Goal: Information Seeking & Learning: Learn about a topic

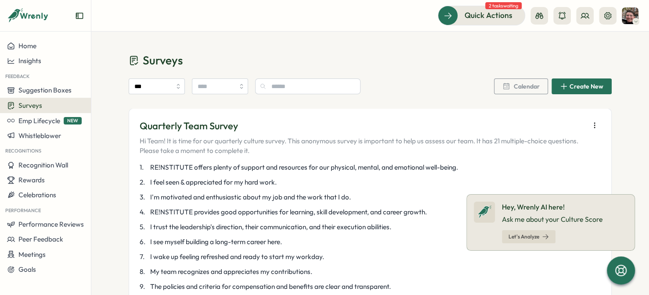
scroll to position [1361, 0]
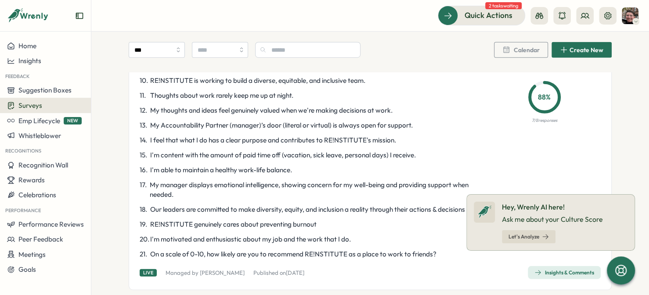
click at [622, 264] on icon at bounding box center [621, 271] width 14 height 14
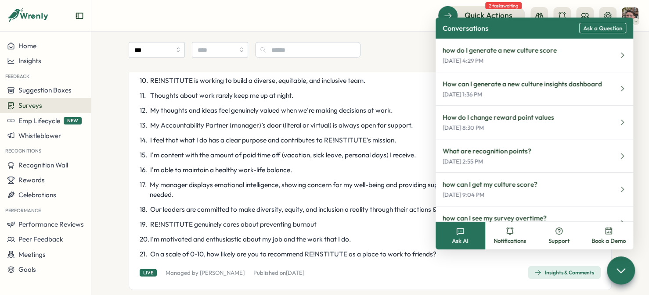
click at [547, 232] on button "Support" at bounding box center [559, 236] width 50 height 28
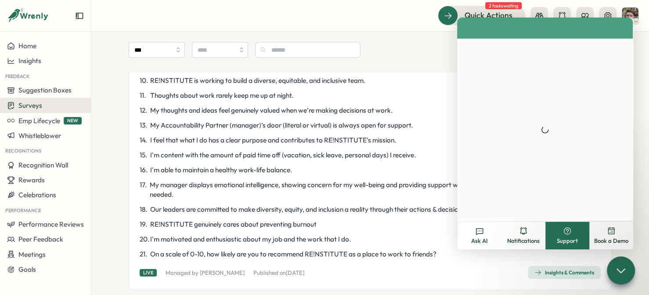
scroll to position [0, 0]
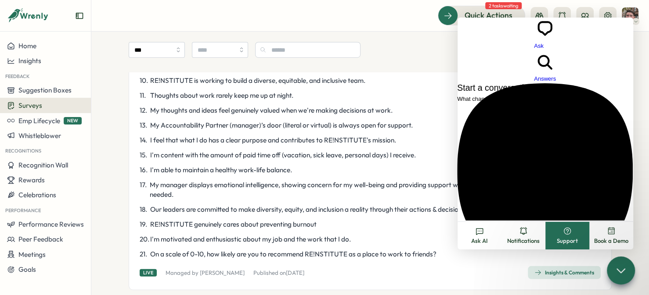
click at [479, 233] on icon at bounding box center [479, 231] width 9 height 9
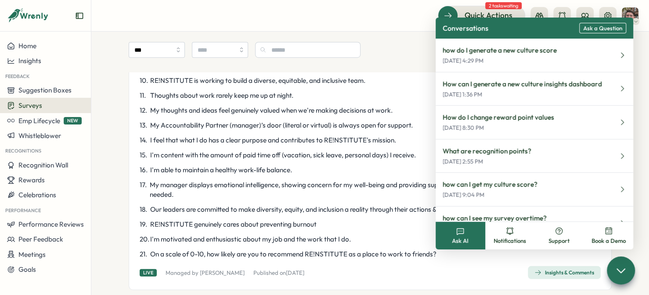
click at [525, 87] on p "How can I generate a new culture insights dashboard" at bounding box center [521, 84] width 159 height 10
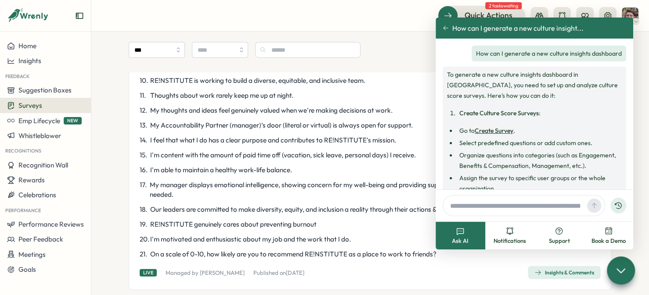
click at [40, 48] on div "Home" at bounding box center [45, 46] width 77 height 8
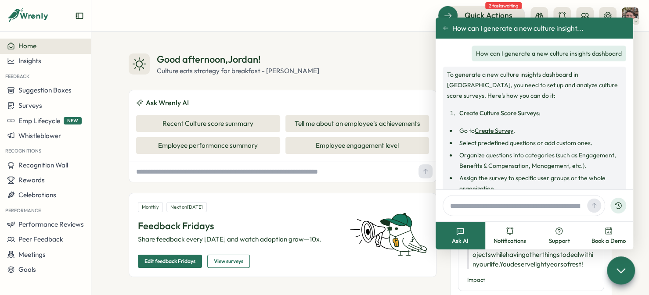
click at [173, 122] on button "Recent Culture score summary" at bounding box center [208, 123] width 144 height 17
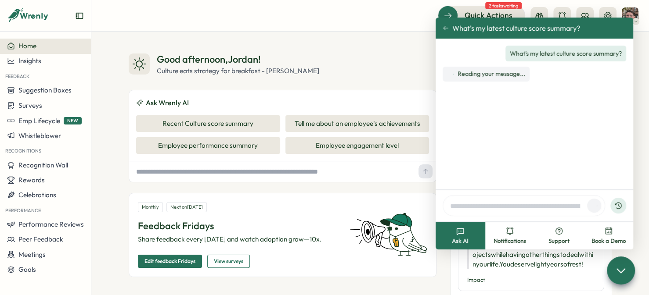
click at [42, 60] on div "Insights" at bounding box center [45, 61] width 77 height 8
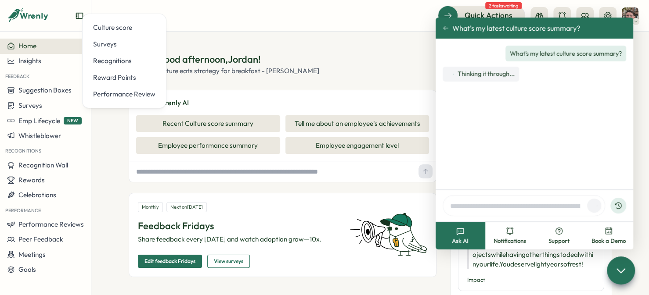
click at [118, 29] on div "Culture score" at bounding box center [124, 28] width 62 height 10
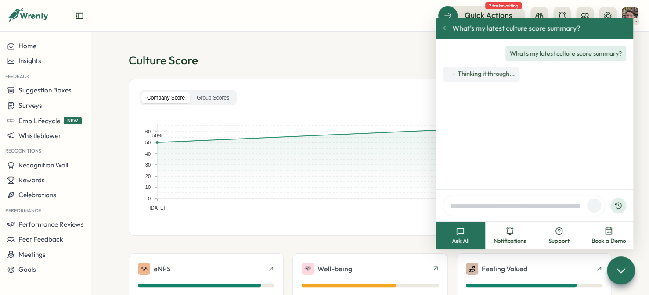
click at [342, 1] on header "Quick Actions 2 tasks waiting" at bounding box center [369, 16] width 557 height 32
click at [446, 27] on icon at bounding box center [445, 28] width 6 height 6
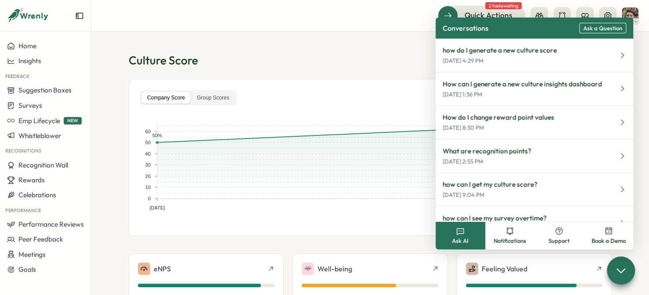
click at [381, 46] on section "**********" at bounding box center [369, 164] width 557 height 264
click at [624, 275] on icon at bounding box center [621, 271] width 12 height 12
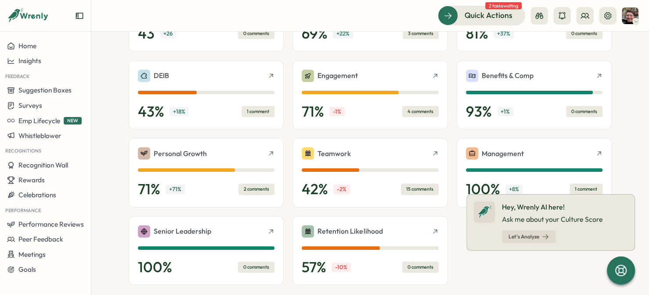
scroll to position [307, 0]
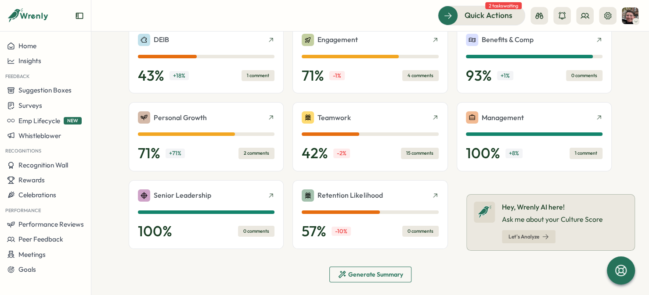
click at [244, 196] on div "Senior Leadership" at bounding box center [206, 196] width 137 height 12
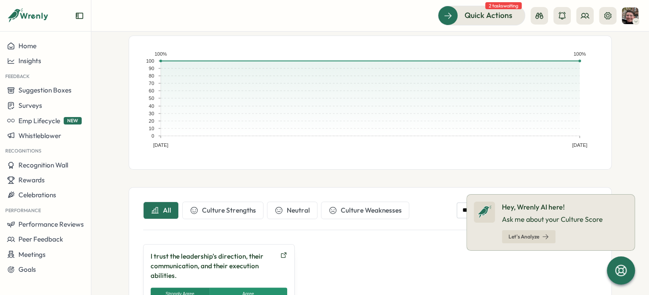
scroll to position [187, 0]
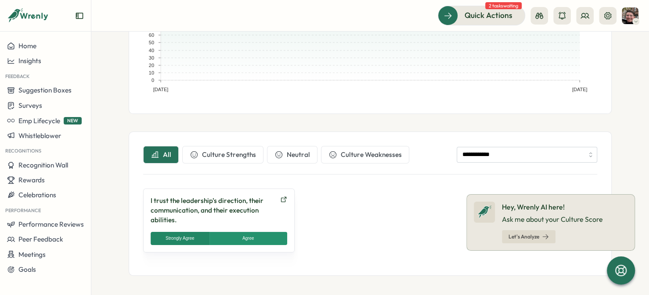
click at [280, 197] on icon at bounding box center [283, 199] width 7 height 7
click at [221, 150] on span "Culture Strengths" at bounding box center [229, 155] width 54 height 10
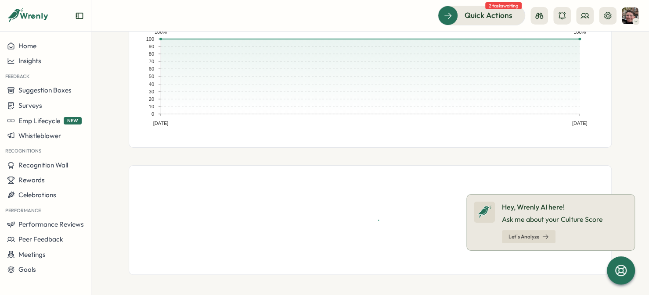
scroll to position [126, 0]
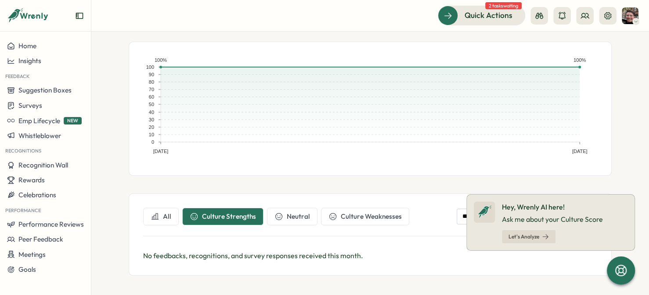
click at [287, 212] on span "Neutral" at bounding box center [298, 217] width 23 height 10
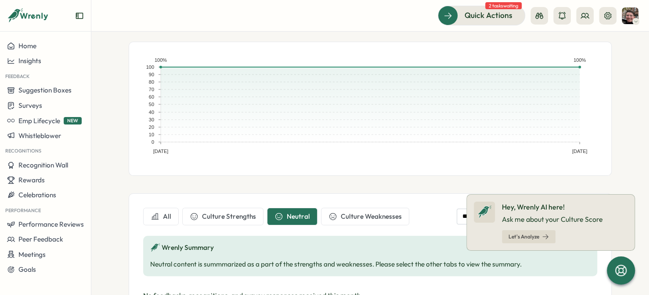
scroll to position [165, 0]
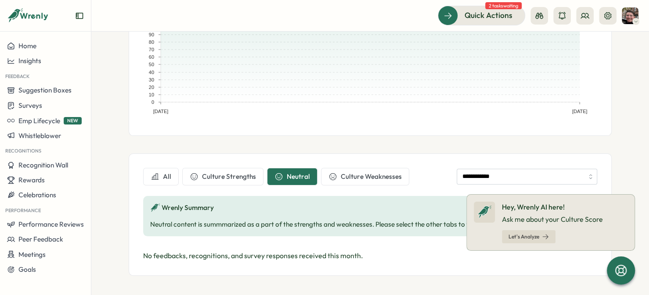
click at [634, 195] on icon at bounding box center [634, 194] width 7 height 7
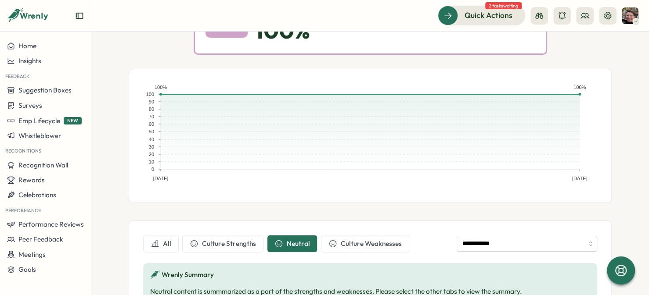
scroll to position [132, 0]
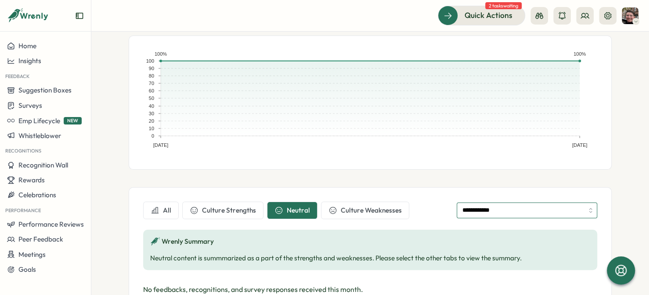
click at [525, 209] on input "**********" at bounding box center [527, 211] width 140 height 16
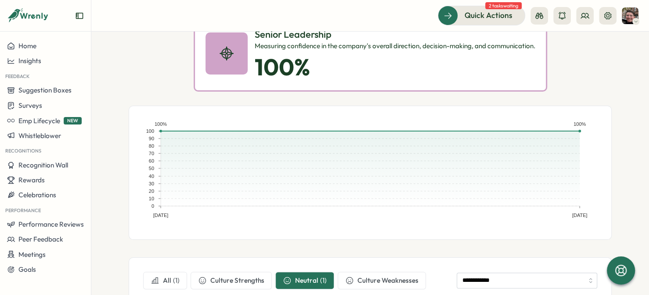
scroll to position [0, 0]
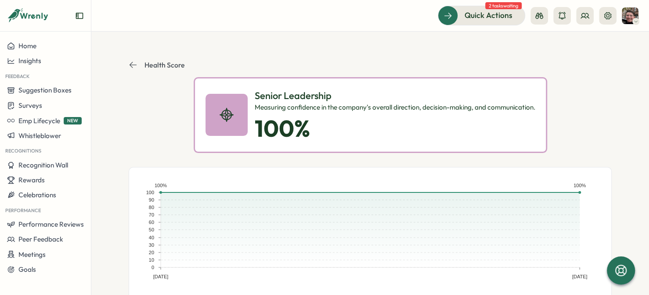
click at [158, 58] on header "Health Score" at bounding box center [370, 65] width 483 height 25
click at [155, 64] on p "Health Score" at bounding box center [164, 65] width 40 height 8
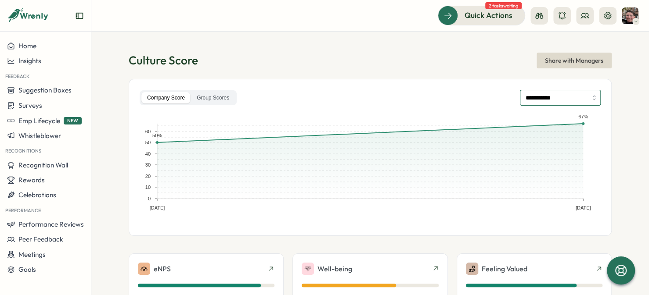
click at [561, 97] on input "**********" at bounding box center [560, 98] width 81 height 16
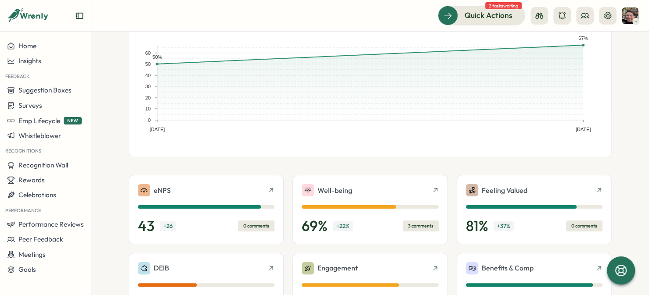
scroll to position [176, 0]
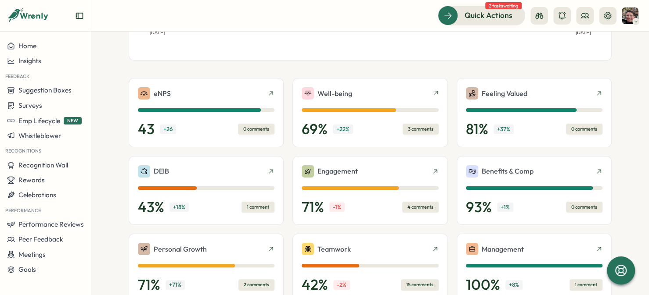
click at [263, 94] on div "eNPS" at bounding box center [206, 93] width 137 height 12
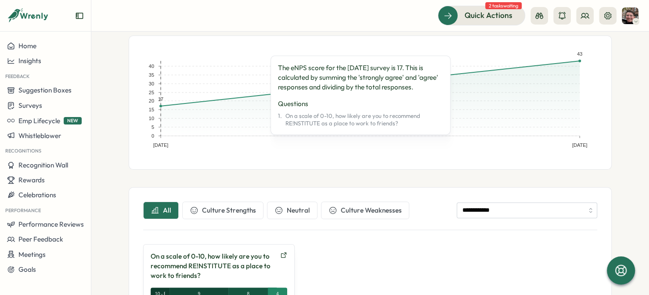
scroll to position [187, 0]
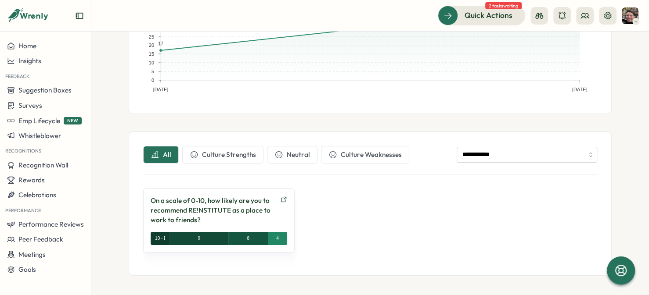
click at [629, 273] on div at bounding box center [621, 271] width 28 height 28
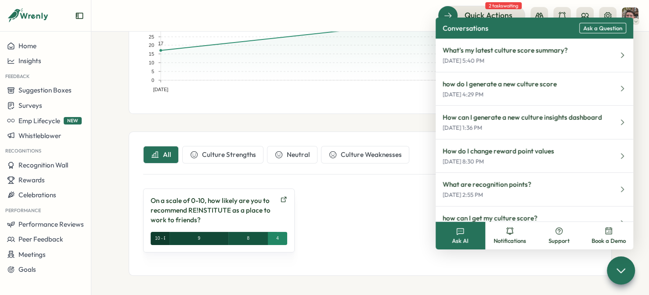
click at [564, 238] on span "Support" at bounding box center [558, 241] width 21 height 8
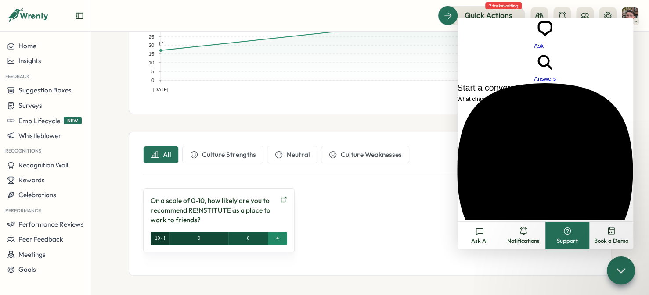
click at [535, 83] on link "Email No time to wait around? We usually respond within a few hours" at bounding box center [545, 187] width 176 height 208
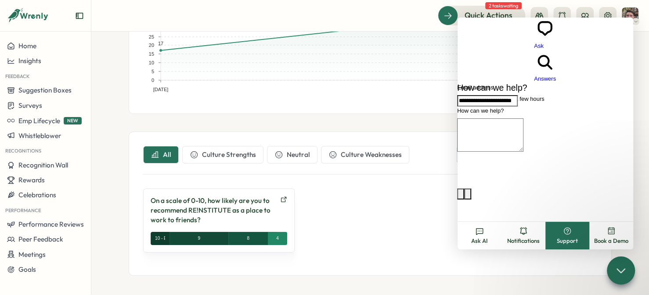
click at [507, 119] on textarea "How can we help?" at bounding box center [490, 135] width 66 height 33
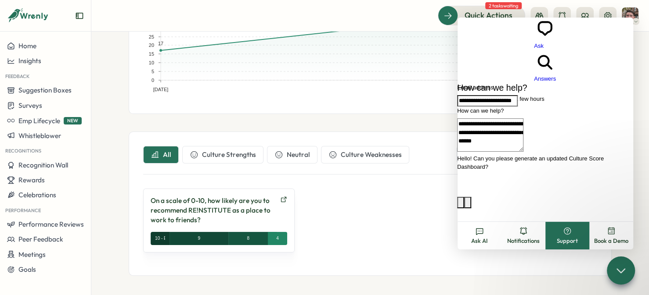
type textarea "**********"
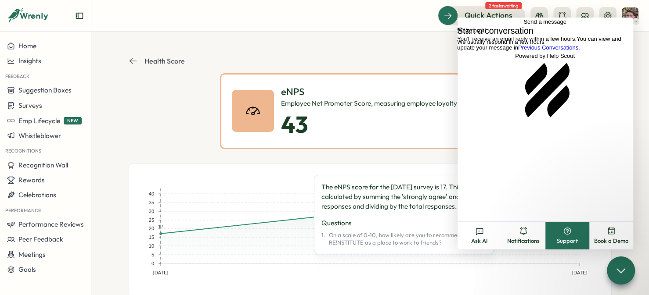
scroll to position [0, 0]
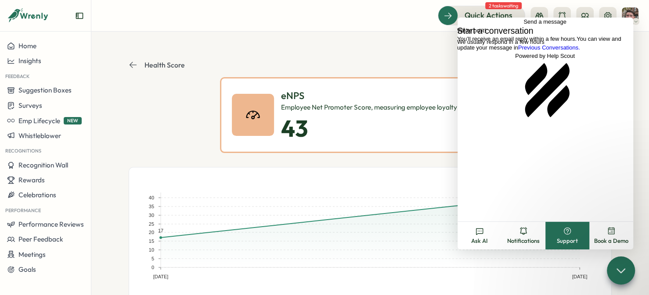
click at [165, 86] on div "eNPS Employee Net Promoter Score, measuring employee loyalty and satisfaction. …" at bounding box center [370, 115] width 483 height 76
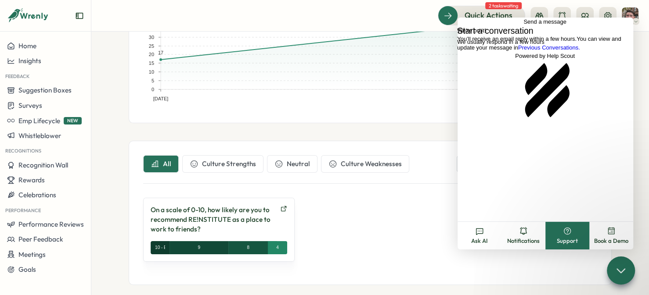
scroll to position [187, 0]
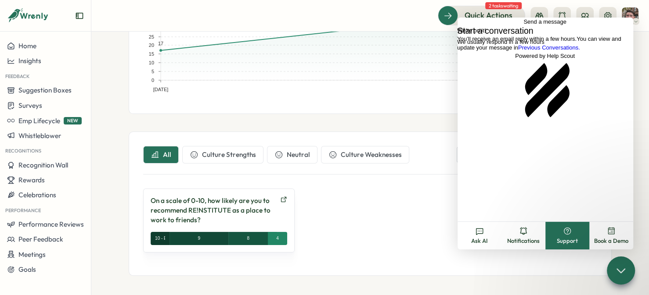
click at [523, 25] on span "Go back" at bounding box center [523, 21] width 0 height 7
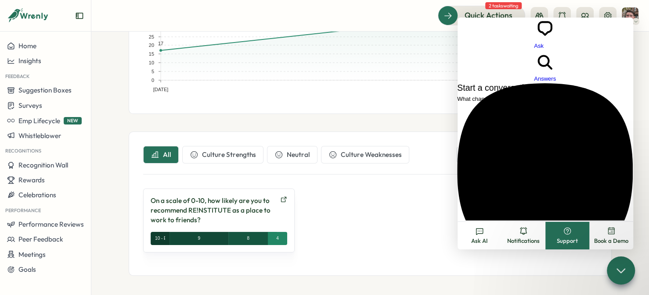
click at [419, 119] on div "**********" at bounding box center [370, 128] width 483 height 296
click at [623, 263] on div at bounding box center [621, 271] width 28 height 28
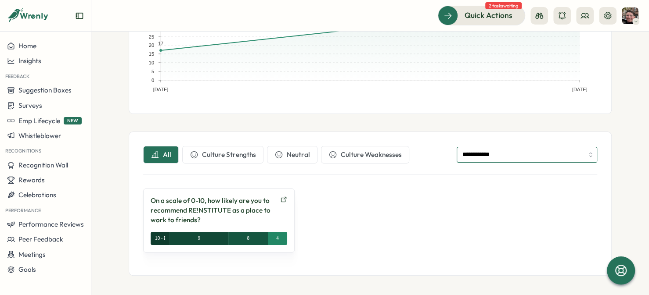
click at [532, 156] on input "**********" at bounding box center [527, 155] width 140 height 16
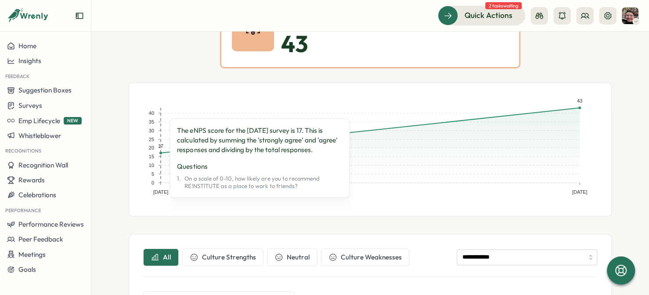
scroll to position [176, 0]
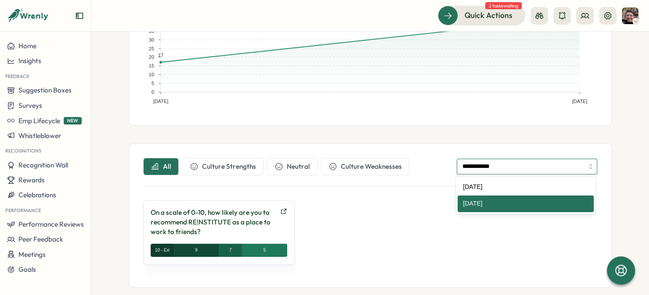
click at [498, 166] on input "**********" at bounding box center [527, 167] width 140 height 16
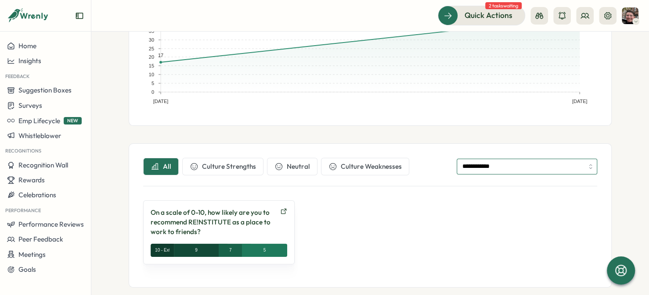
click at [525, 172] on input "**********" at bounding box center [527, 167] width 140 height 16
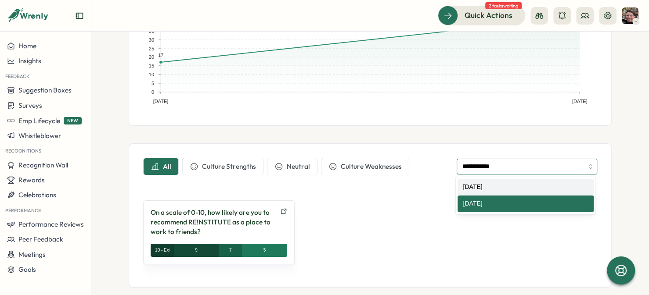
type input "**********"
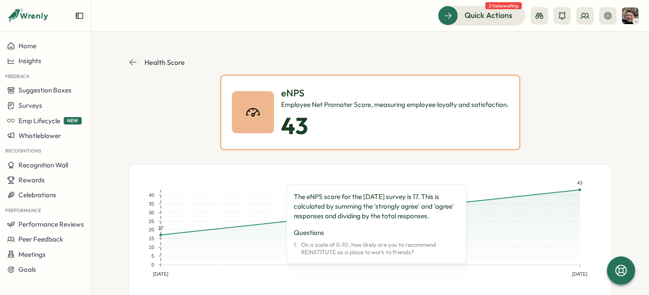
scroll to position [0, 0]
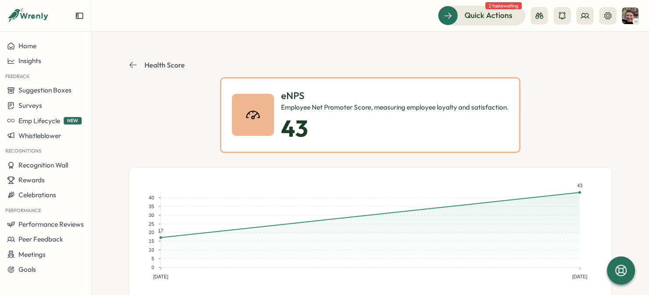
click at [126, 64] on section "**********" at bounding box center [369, 164] width 557 height 264
click at [129, 64] on icon at bounding box center [132, 65] width 7 height 6
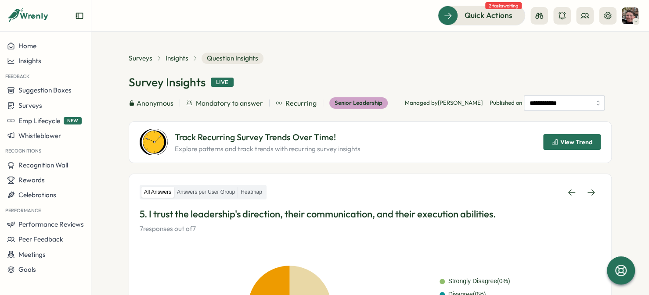
click at [176, 56] on span "Insights" at bounding box center [176, 59] width 23 height 10
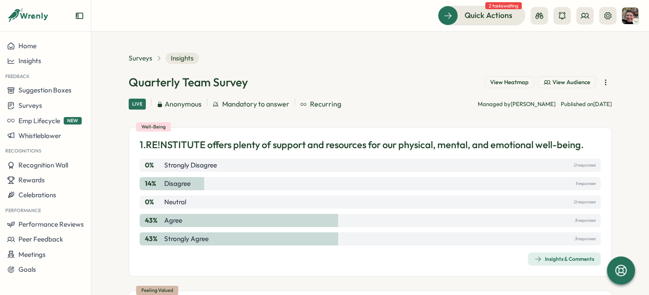
click at [513, 84] on span "View Heatmap" at bounding box center [509, 83] width 39 height 8
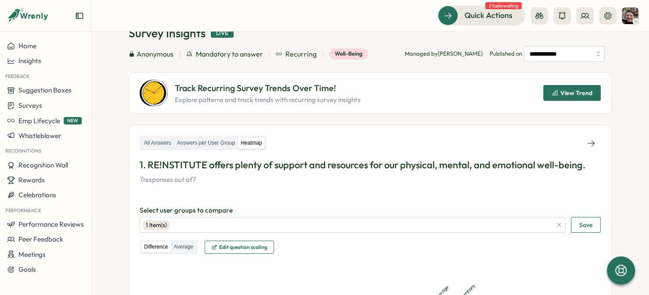
scroll to position [44, 0]
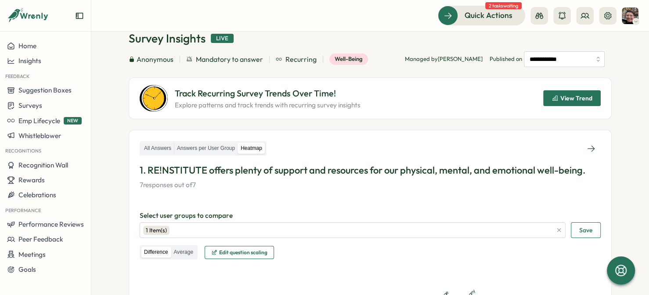
click at [560, 95] on span "View Trend" at bounding box center [576, 98] width 32 height 6
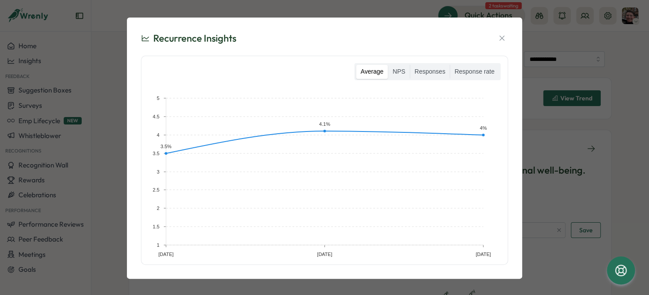
click at [403, 72] on label "NPS" at bounding box center [399, 72] width 22 height 14
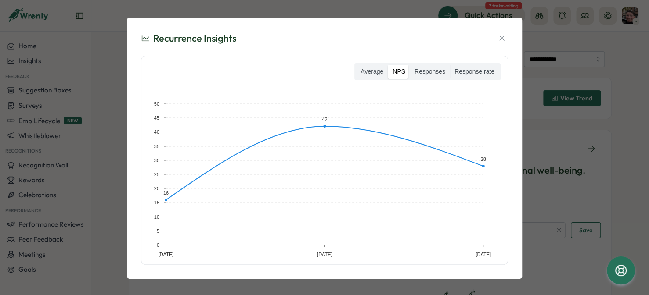
click at [499, 40] on icon "button" at bounding box center [501, 38] width 5 height 5
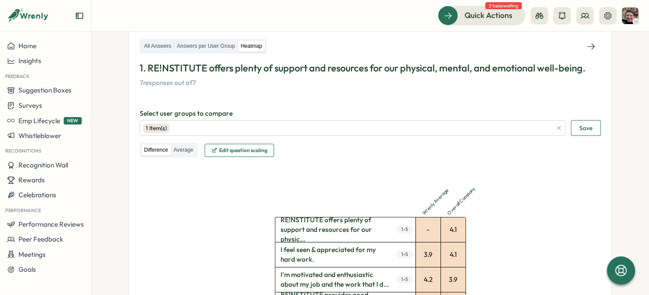
scroll to position [88, 0]
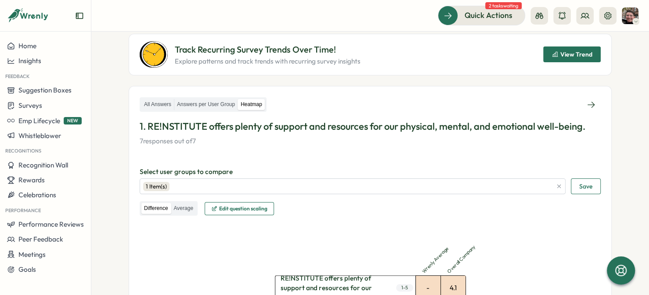
click at [227, 205] on span "Edit question scaling" at bounding box center [239, 209] width 56 height 12
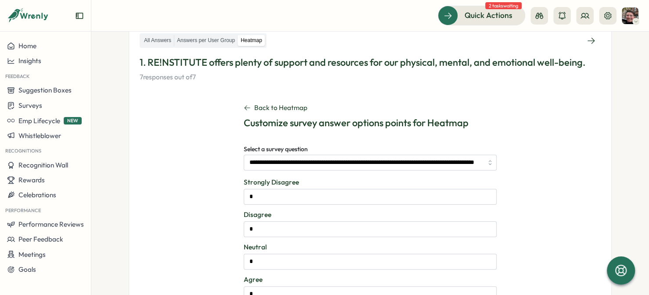
scroll to position [44, 0]
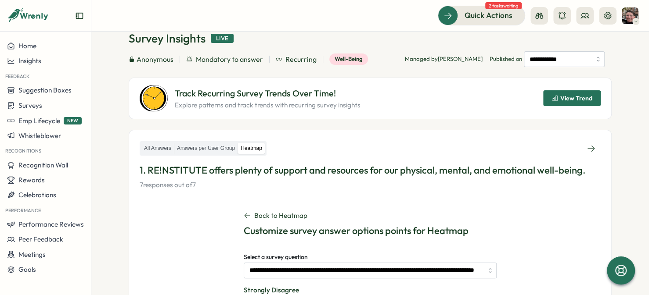
click at [160, 151] on label "All Answers" at bounding box center [157, 148] width 32 height 11
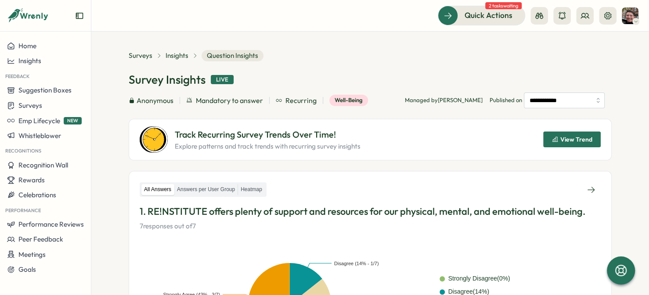
scroll to position [0, 0]
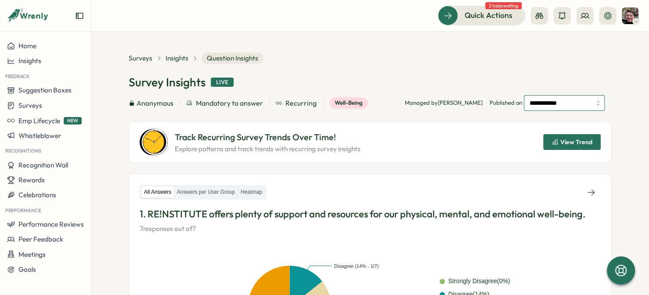
click at [549, 102] on input "**********" at bounding box center [564, 103] width 81 height 16
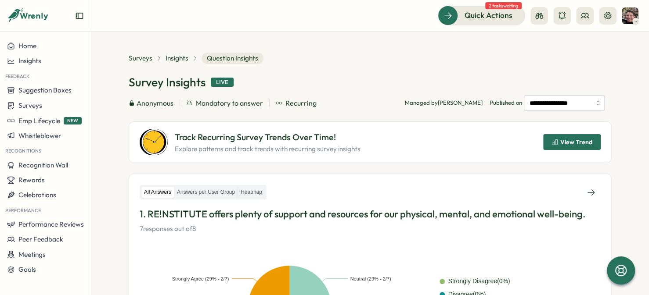
click at [173, 58] on span "Insights" at bounding box center [176, 59] width 23 height 10
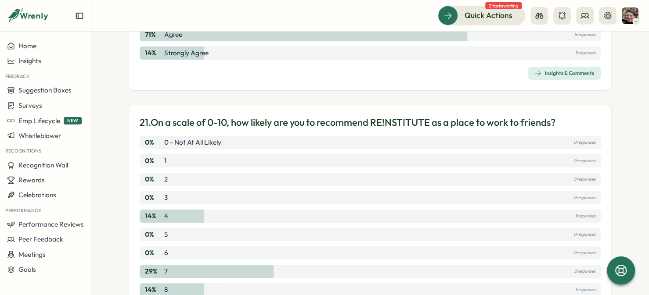
scroll to position [3407, 0]
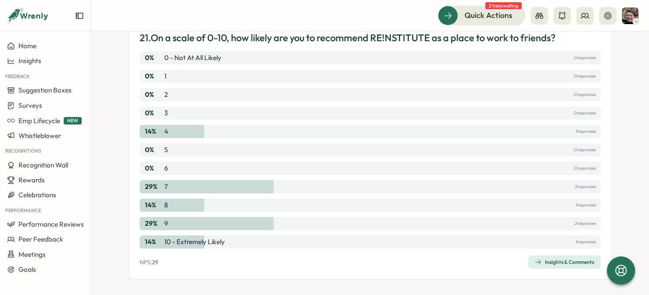
click at [538, 259] on icon "button" at bounding box center [537, 262] width 7 height 7
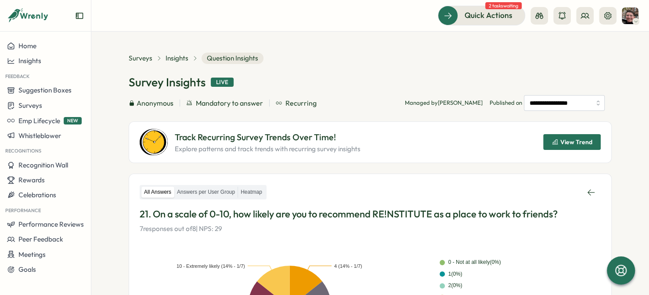
click at [579, 143] on span "View Trend" at bounding box center [576, 142] width 32 height 6
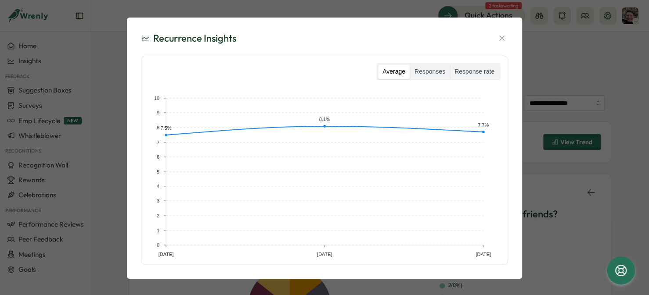
click at [497, 37] on icon "button" at bounding box center [501, 38] width 9 height 9
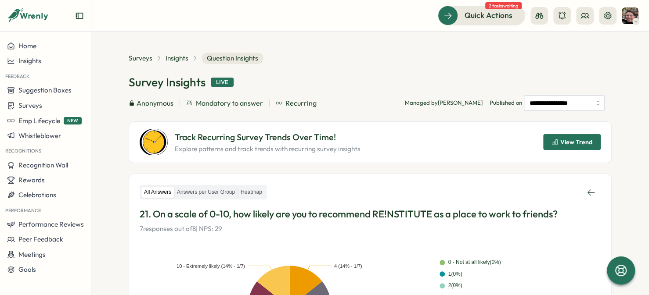
click at [146, 54] on span "Surveys" at bounding box center [141, 59] width 24 height 10
